Goal: Check status: Check status

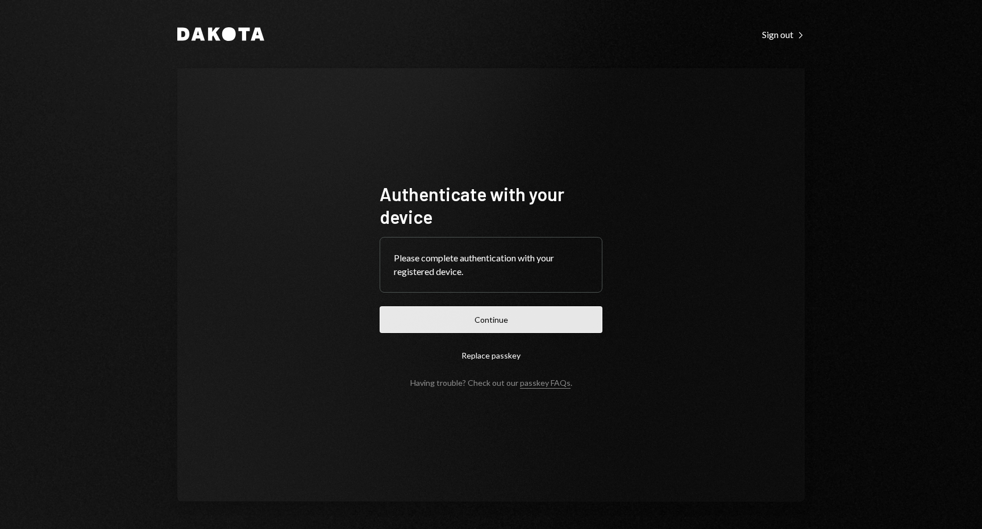
click at [558, 320] on button "Continue" at bounding box center [491, 319] width 223 height 27
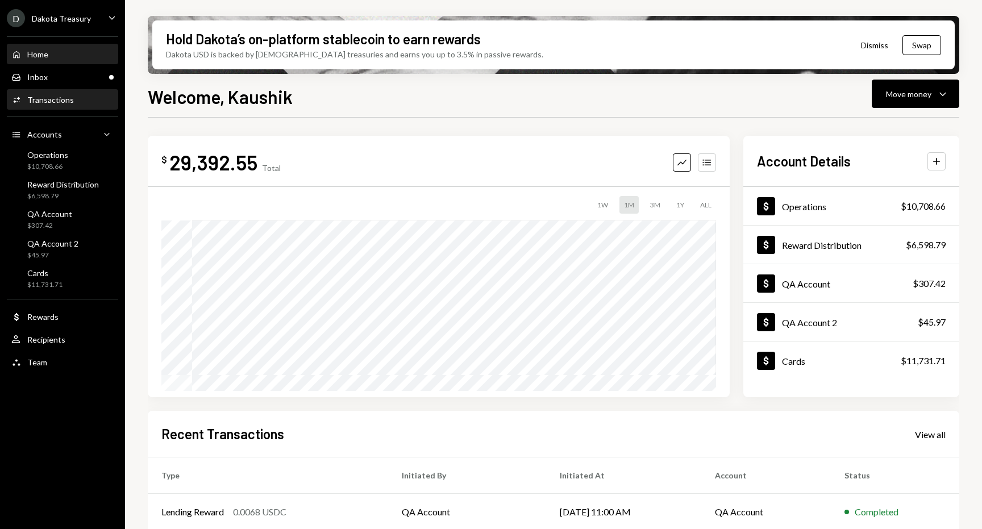
click at [70, 102] on div "Transactions" at bounding box center [50, 100] width 47 height 10
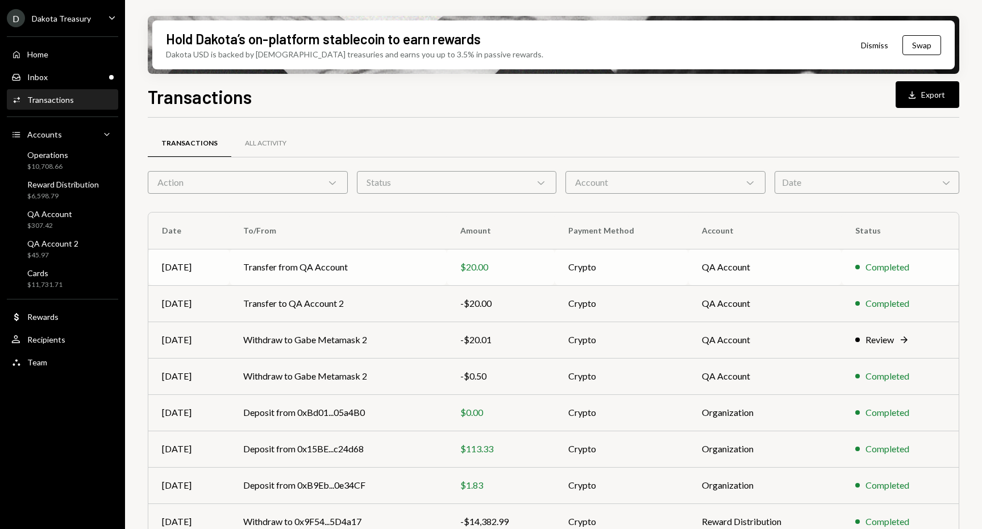
click at [302, 277] on td "Transfer from QA Account" at bounding box center [338, 267] width 217 height 36
